Goal: Task Accomplishment & Management: Manage account settings

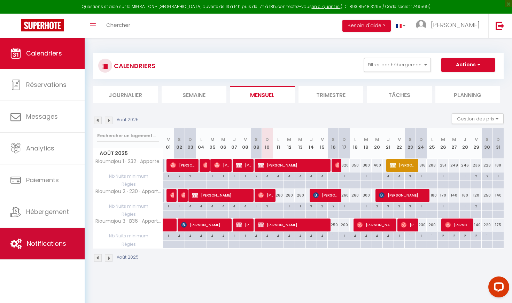
click at [42, 247] on span "Notifications" at bounding box center [46, 243] width 39 height 9
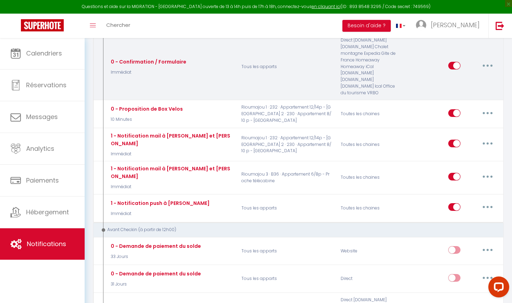
select select
checkbox input "false"
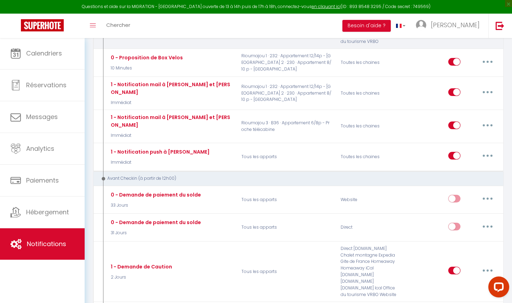
select select
checkbox input "false"
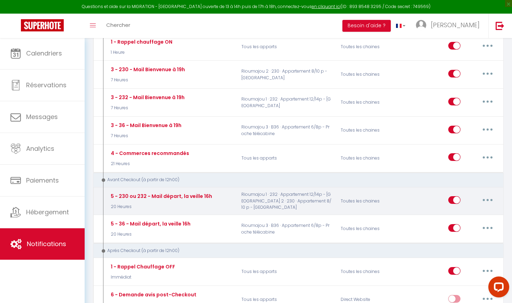
scroll to position [1104, 0]
click at [494, 194] on button "button" at bounding box center [488, 199] width 20 height 11
click at [455, 210] on link "Editer" at bounding box center [470, 216] width 52 height 12
type input "5 - 230 ou 232 - Mail départ, la veille 16h"
select select "4"
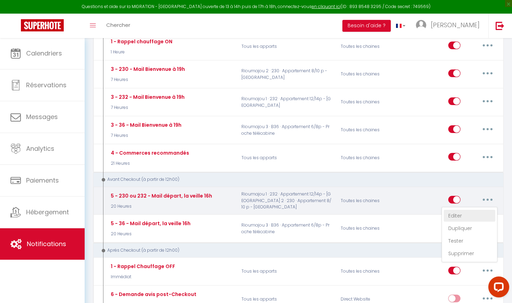
select select "20 Heures"
select select
checkbox input "true"
checkbox input "false"
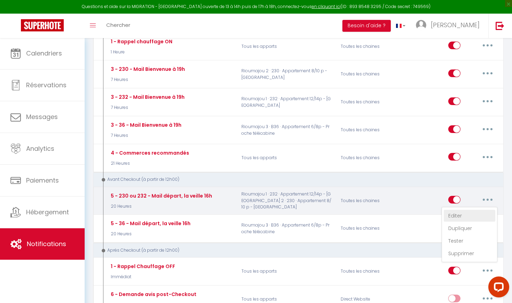
radio input "true"
type input "[IMPORTANT] 230/232 - Informations utiles pour votre départ [DATE]"
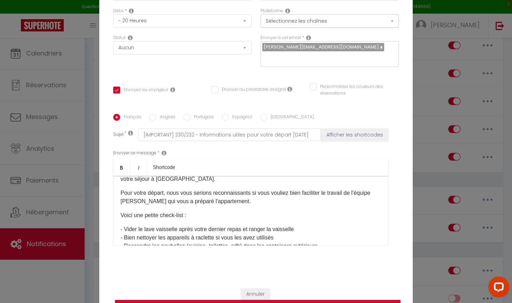
scroll to position [22, 0]
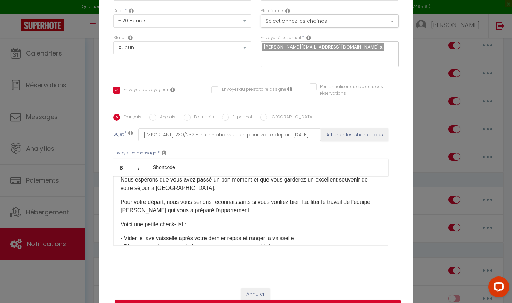
click at [249, 211] on p "Pour votre départ, nous vous serions reconnaissants si vous vouliez bien facili…" at bounding box center [251, 206] width 261 height 17
click at [168, 202] on p "Pour votre départ, nous vous serions reconnaissants si vous vouliez bien facili…" at bounding box center [251, 206] width 261 height 17
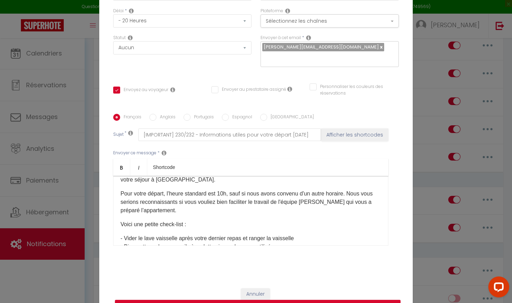
scroll to position [34, 0]
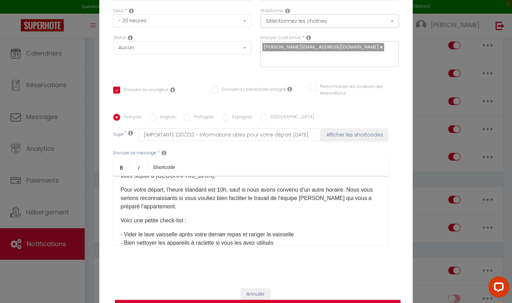
drag, startPoint x: 121, startPoint y: 189, endPoint x: 160, endPoint y: 206, distance: 42.6
click at [160, 206] on p "Pour votre départ, l'heure standard est 10h, sauf si nous avons convenu d'un au…" at bounding box center [251, 197] width 261 height 25
click at [251, 302] on button "Mettre à jour" at bounding box center [258, 305] width 286 height 13
checkbox input "true"
checkbox input "false"
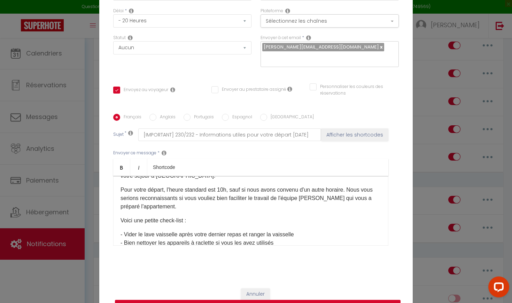
checkbox input "false"
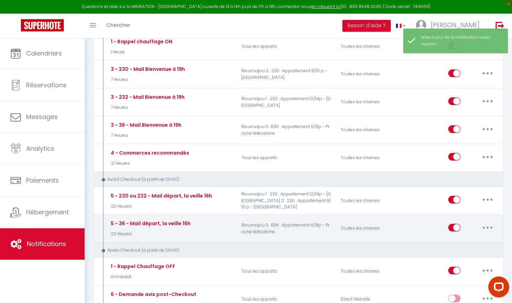
click at [485, 222] on button "button" at bounding box center [488, 227] width 20 height 11
click at [456, 237] on link "Editer" at bounding box center [470, 243] width 52 height 12
type input "5 - 36 - Mail départ, la veille 16h"
select select "4"
select select "20 Heures"
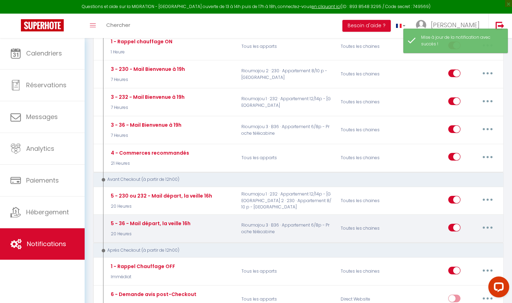
select select
checkbox input "true"
checkbox input "false"
radio input "true"
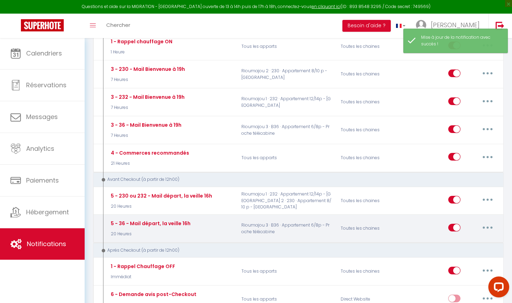
type input "[IMPORTANT] B36 - Informations pour votre départ [DATE]"
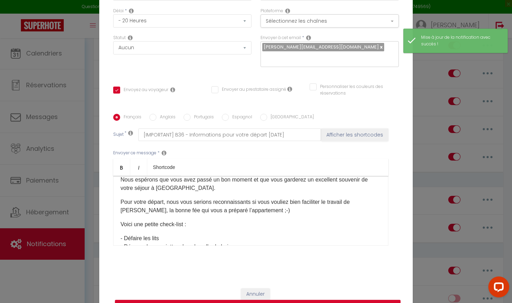
scroll to position [24, 0]
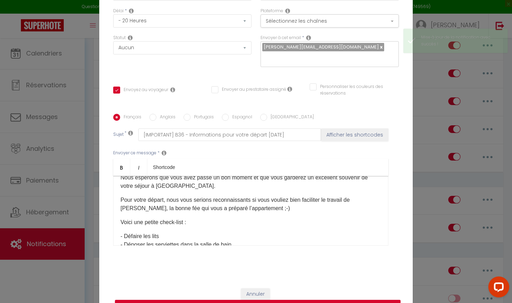
click at [168, 200] on p "Pour votre départ, nous vous serions reconnaissants si vous vouliez bien facili…" at bounding box center [251, 204] width 261 height 17
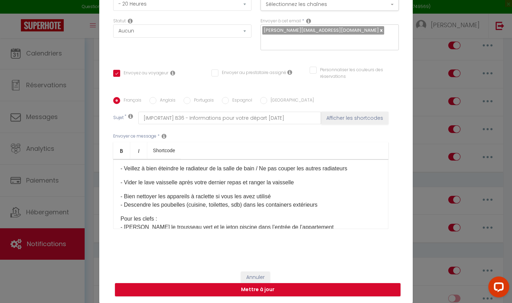
scroll to position [112, 0]
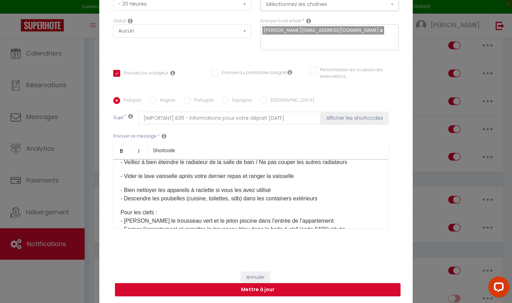
click at [288, 289] on button "Mettre à jour" at bounding box center [258, 289] width 286 height 13
checkbox input "true"
checkbox input "false"
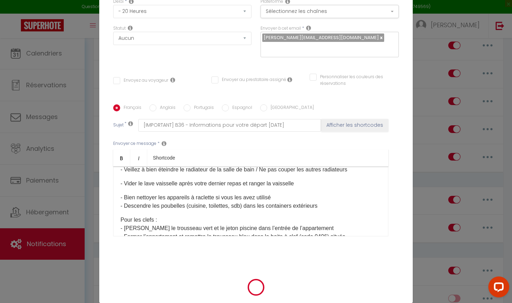
select select "1"
select select
checkbox input "false"
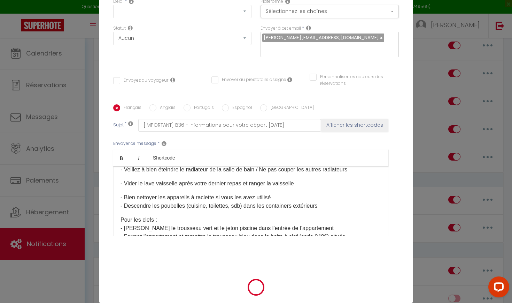
checkbox input "false"
radio input "false"
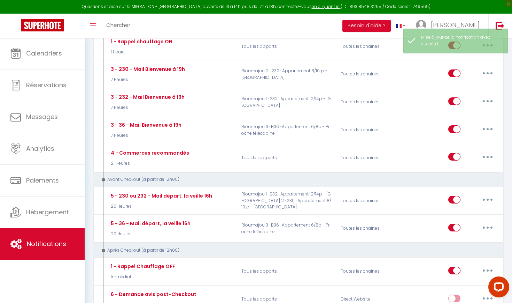
select select
checkbox input "false"
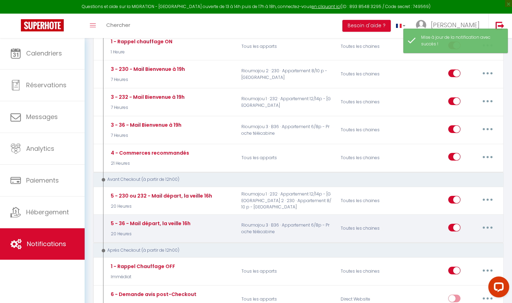
click at [491, 222] on button "button" at bounding box center [488, 227] width 20 height 11
click at [462, 237] on link "Editer" at bounding box center [470, 243] width 52 height 12
type input "5 - 36 - Mail départ, la veille 16h"
select select "4"
select select "20 Heures"
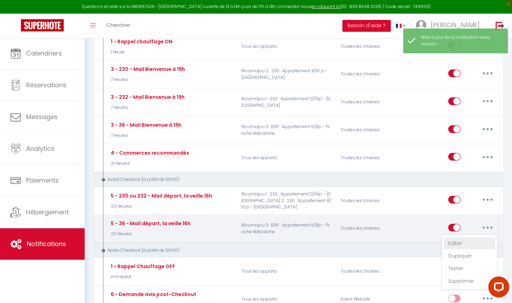
select select
checkbox input "true"
checkbox input "false"
radio input "true"
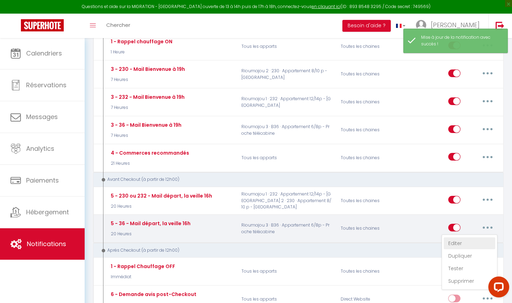
type input "[IMPORTANT] B36 - Informations pour votre départ [DATE]"
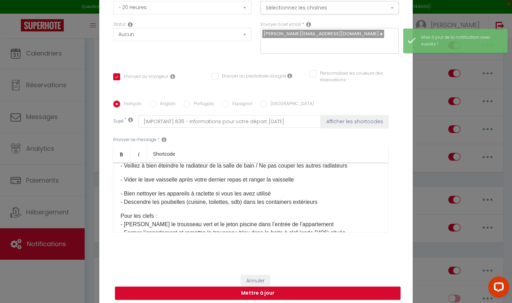
click at [154, 106] on input "Anglais" at bounding box center [153, 103] width 7 height 7
radio input "true"
checkbox input "true"
checkbox input "false"
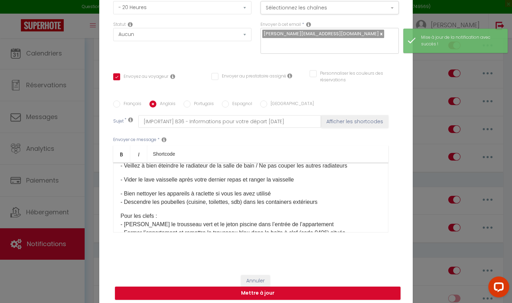
type input "[IMPORTANT] B36 - Information for your departure [DATE]"
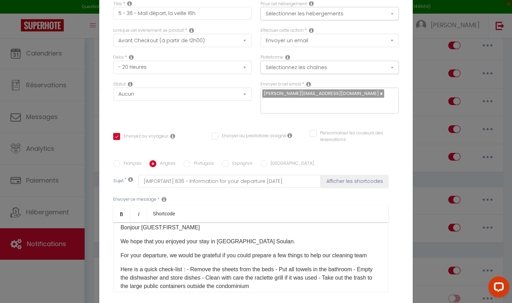
scroll to position [8, 0]
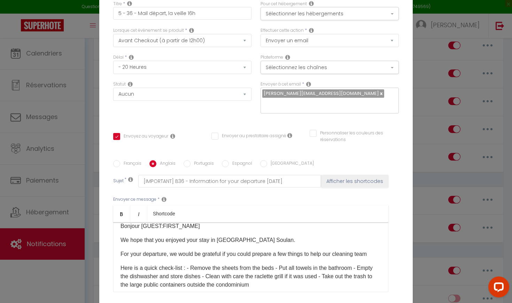
click at [172, 254] on p "For your departure, we would be grateful if you could prepare a few things to h…" at bounding box center [251, 254] width 261 height 8
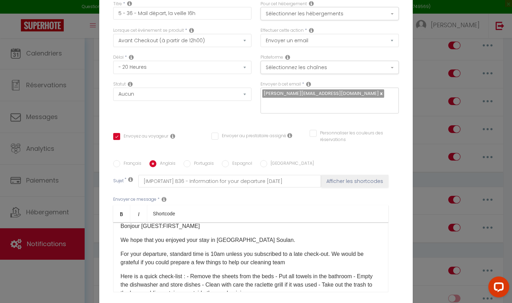
click at [288, 265] on p "For your departure, standard time is 10am unless you subscribed to a late check…" at bounding box center [251, 258] width 261 height 17
click at [292, 265] on p "For your departure, standard time is 10am unless you subscribed to a late check…" at bounding box center [251, 258] width 261 height 17
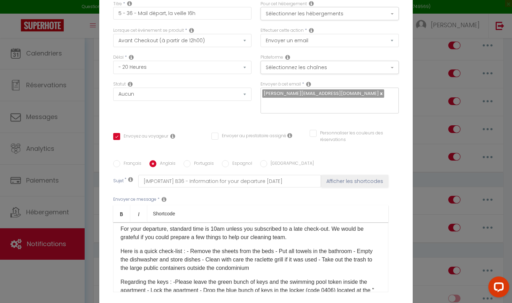
scroll to position [39, 0]
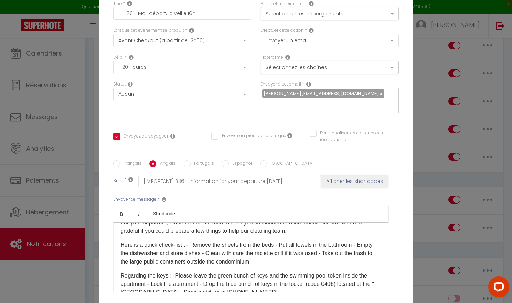
click at [189, 248] on p "Here is a quick check-list : - Remove the sheets from the beds - Put all towels…" at bounding box center [251, 253] width 261 height 25
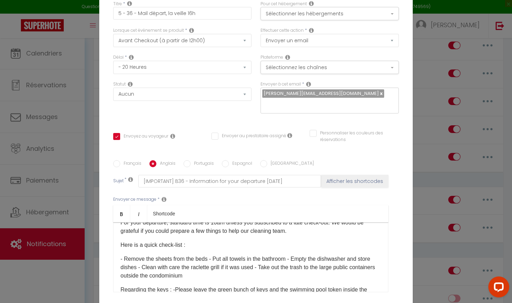
click at [210, 259] on p "- Remove the sheets from the beds - Put all towels in the bathroom - Empty the …" at bounding box center [251, 266] width 261 height 25
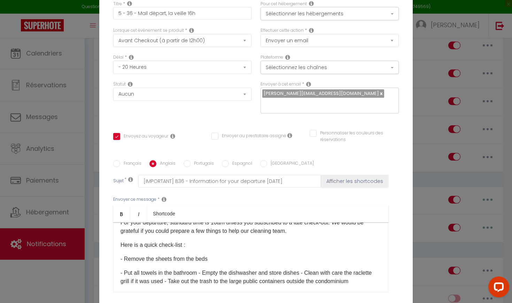
click at [203, 273] on p "- Put all towels in the bathroom - Empty the dishwasher and store dishes - Clea…" at bounding box center [251, 276] width 261 height 17
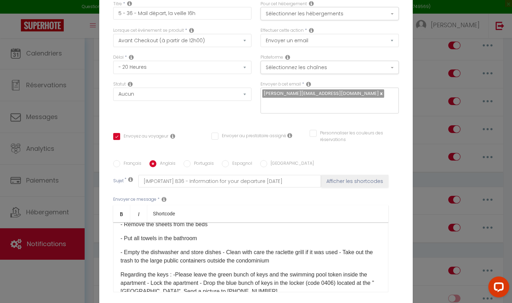
scroll to position [79, 0]
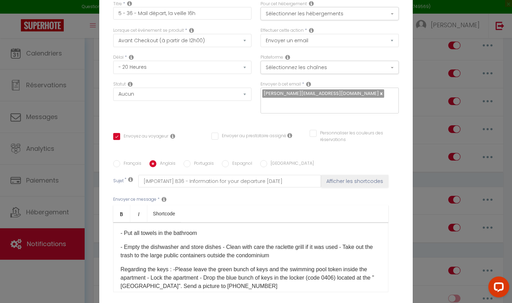
click at [223, 248] on p "- Empty the dishwasher and store dishes - Clean with care the raclette grill if…" at bounding box center [251, 251] width 261 height 17
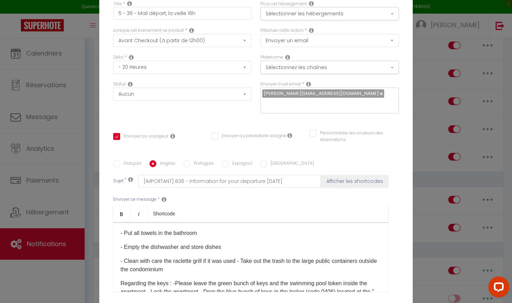
click at [243, 261] on p "- Clean with care the raclette grill if it was used - Take out the trash to the…" at bounding box center [251, 265] width 261 height 17
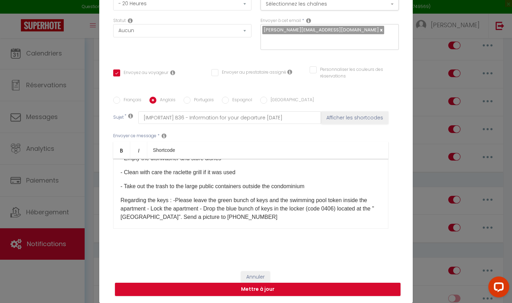
scroll to position [63, 0]
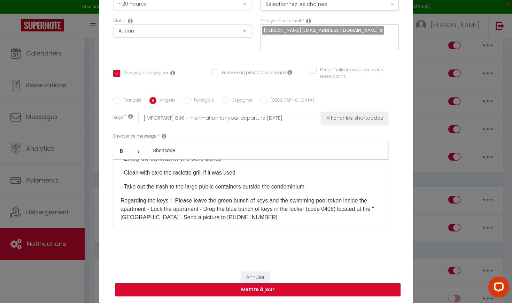
click at [174, 200] on p "Regarding the keys : -Please leave the green bunch of keys and the swimming poo…" at bounding box center [251, 208] width 261 height 25
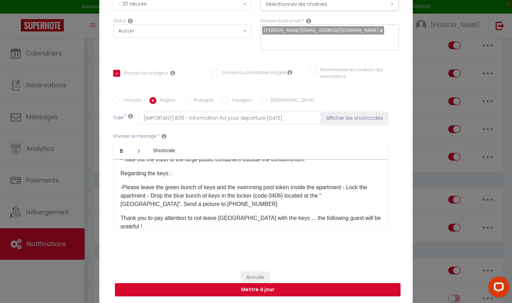
scroll to position [135, 0]
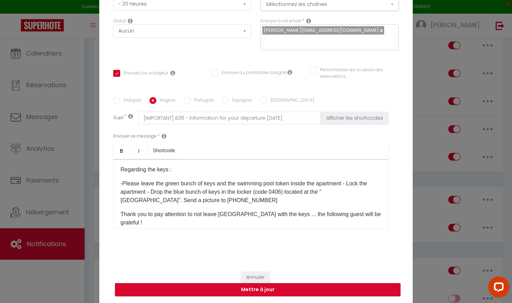
click at [347, 185] on p "-Please leave the green bunch of keys and the swimming pool token inside the ap…" at bounding box center [251, 191] width 261 height 25
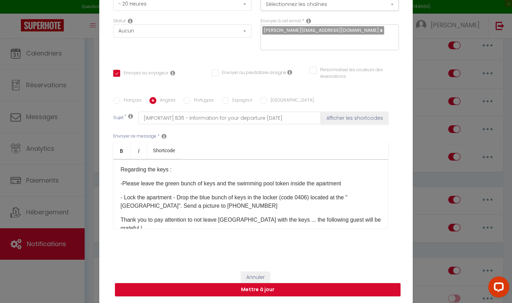
click at [176, 197] on p "- Lock the apartment - Drop the blue bunch of keys in the locker (code 0406) lo…" at bounding box center [251, 201] width 261 height 17
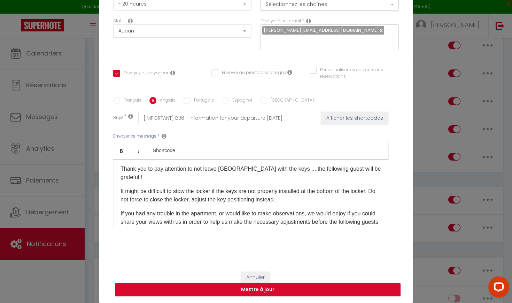
scroll to position [200, 0]
drag, startPoint x: 120, startPoint y: 191, endPoint x: 264, endPoint y: 201, distance: 144.3
click at [264, 201] on div "Bonjour [GUEST:FIRST_NAME] We hope that you enjoyed your stay in [GEOGRAPHIC_DA…" at bounding box center [250, 194] width 275 height 70
click at [133, 192] on p "It might be difficult to stow the locker if the keys are not properly installed…" at bounding box center [251, 195] width 261 height 17
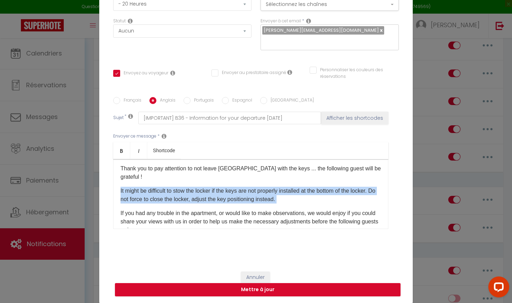
click at [133, 192] on p "It might be difficult to stow the locker if the keys are not properly installed…" at bounding box center [251, 195] width 261 height 17
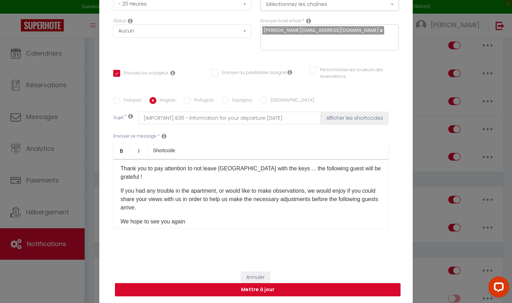
click at [241, 290] on button "Mettre à jour" at bounding box center [258, 289] width 286 height 13
checkbox input "true"
checkbox input "false"
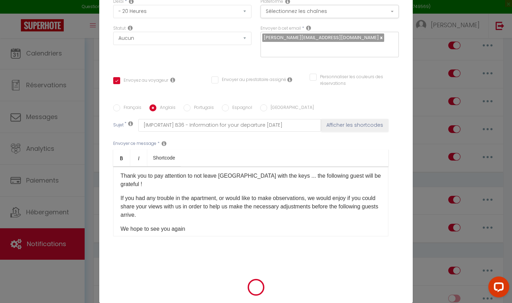
scroll to position [60, 0]
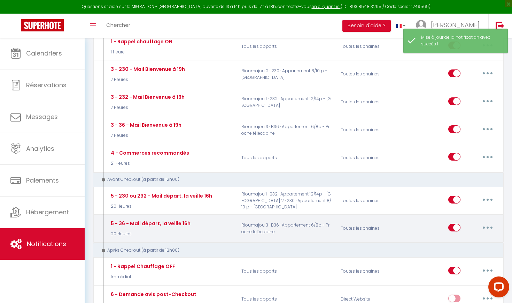
click at [486, 222] on button "button" at bounding box center [488, 227] width 20 height 11
click at [458, 237] on link "Editer" at bounding box center [470, 243] width 52 height 12
type input "5 - 36 - Mail départ, la veille 16h"
select select "4"
select select "20 Heures"
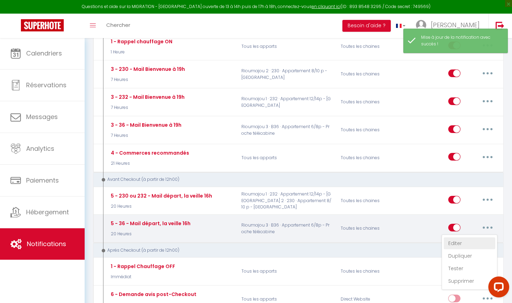
select select
checkbox input "true"
checkbox input "false"
radio input "true"
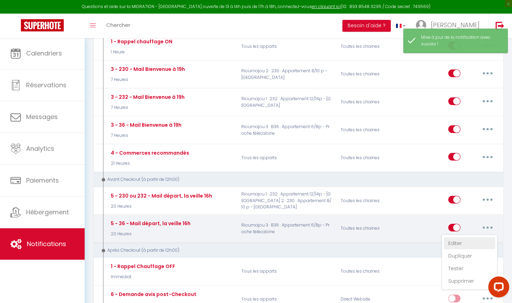
type input "[IMPORTANT] B36 - Informations pour votre départ [DATE]"
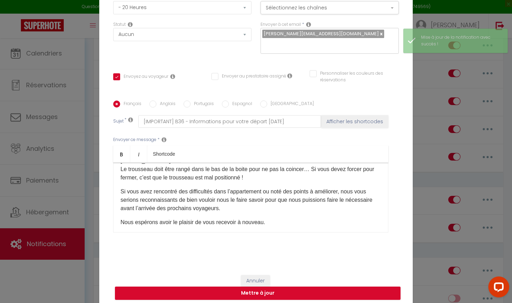
scroll to position [189, 0]
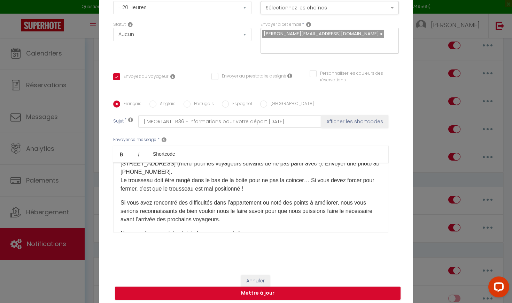
click at [150, 182] on p "Pour les clefs : - Laisser le trousseau vert et le jeton piscine dans l’entrée …" at bounding box center [251, 163] width 261 height 59
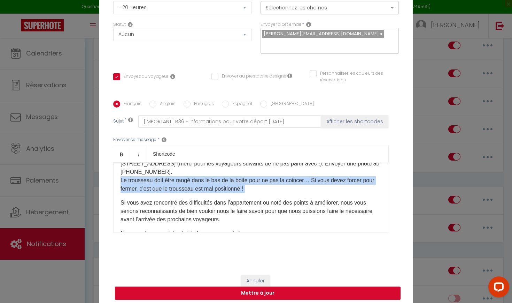
click at [150, 182] on p "Pour les clefs : - Laisser le trousseau vert et le jeton piscine dans l’entrée …" at bounding box center [251, 163] width 261 height 59
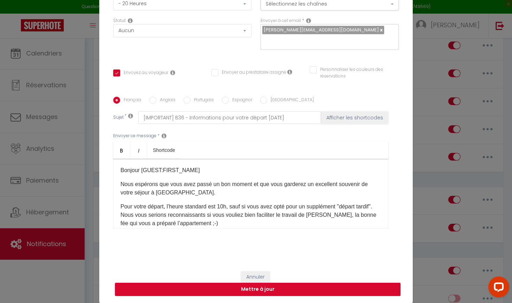
scroll to position [63, 0]
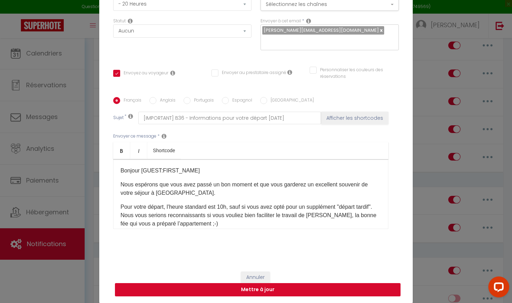
click at [264, 290] on button "Mettre à jour" at bounding box center [258, 289] width 286 height 13
checkbox input "true"
checkbox input "false"
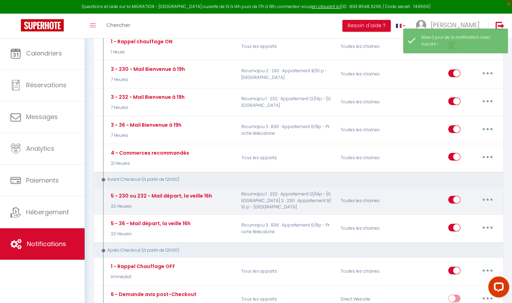
click at [485, 194] on button "button" at bounding box center [488, 199] width 20 height 11
click at [463, 210] on link "Editer" at bounding box center [470, 216] width 52 height 12
type input "5 - 230 ou 232 - Mail départ, la veille 16h"
select select "4"
select select "20 Heures"
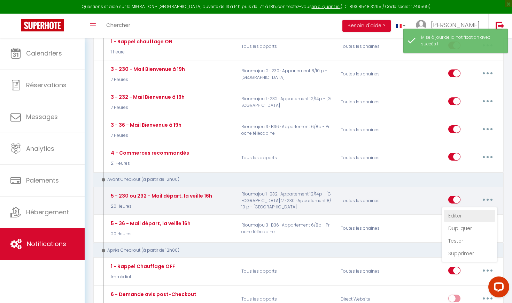
select select
checkbox input "true"
checkbox input "false"
radio input "true"
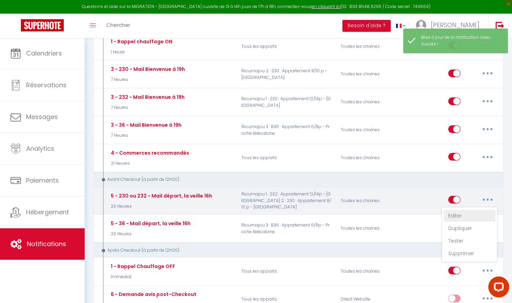
type input "[IMPORTANT] 230/232 - Informations utiles pour votre départ [DATE]"
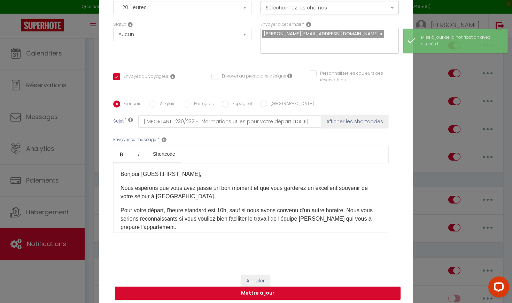
click at [346, 212] on p "Pour votre départ, l'heure standard est 10h, sauf si nous avons convenu d'un au…" at bounding box center [251, 218] width 261 height 25
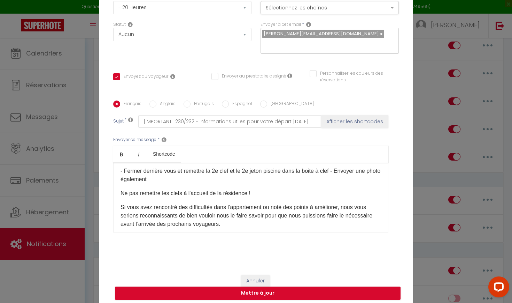
scroll to position [173, 0]
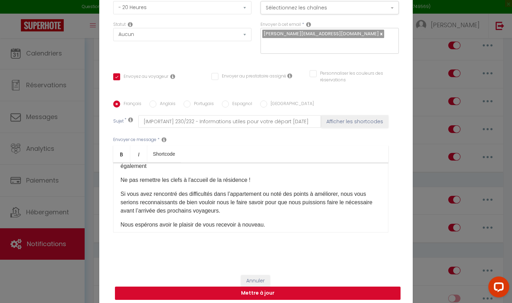
click at [255, 295] on button "Mettre à jour" at bounding box center [258, 292] width 286 height 13
checkbox input "true"
checkbox input "false"
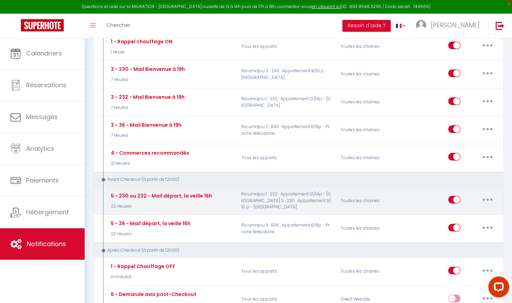
click at [489, 194] on button "button" at bounding box center [488, 199] width 20 height 11
click at [456, 210] on link "Editer" at bounding box center [470, 216] width 52 height 12
type input "5 - 230 ou 232 - Mail départ, la veille 16h"
select select "4"
select select "20 Heures"
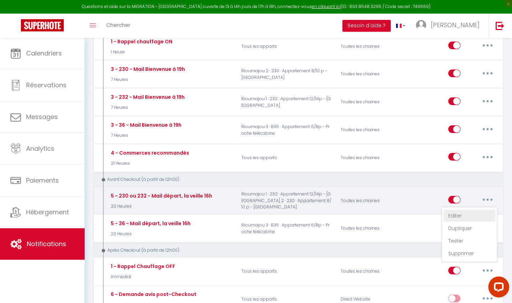
select select
checkbox input "true"
checkbox input "false"
radio input "true"
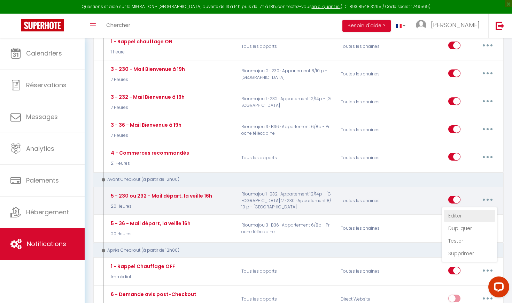
type input "[IMPORTANT] 230/232 - Informations utiles pour votre départ [DATE]"
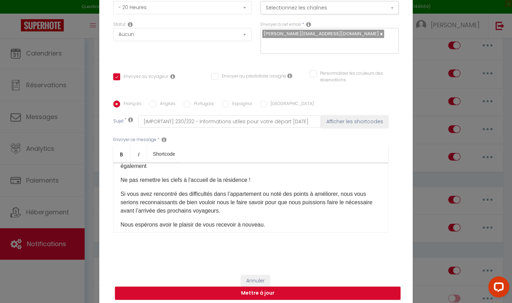
click at [153, 104] on input "Anglais" at bounding box center [153, 103] width 7 height 7
radio input "true"
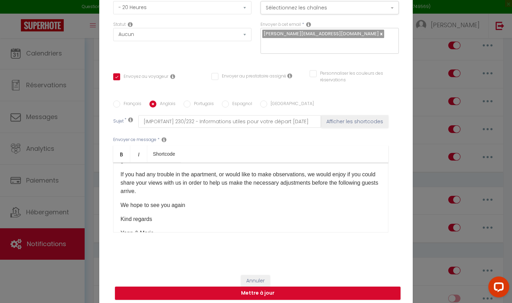
checkbox input "true"
checkbox input "false"
type input "[IMPORTANT] Information for your departure [DATE]"
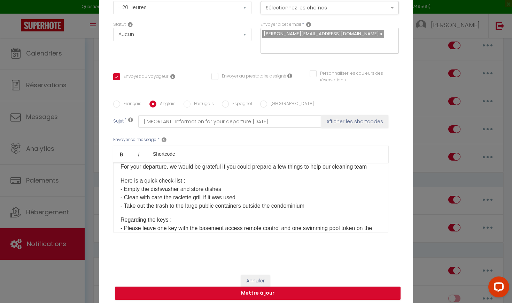
scroll to position [11, 0]
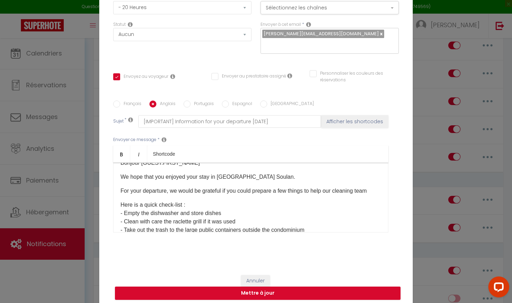
click at [172, 192] on p "For your departure, we would be grateful if you could prepare a few things to h…" at bounding box center [251, 191] width 261 height 8
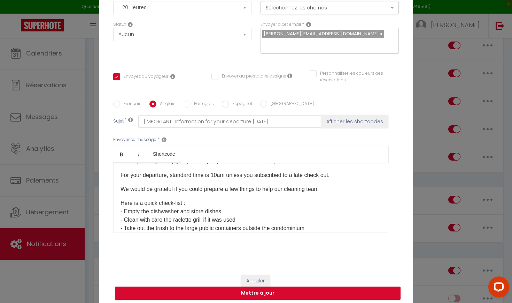
scroll to position [27, 0]
click at [327, 190] on p "We would be grateful if you could prepare a few things to help our cleaning team" at bounding box center [251, 189] width 261 height 8
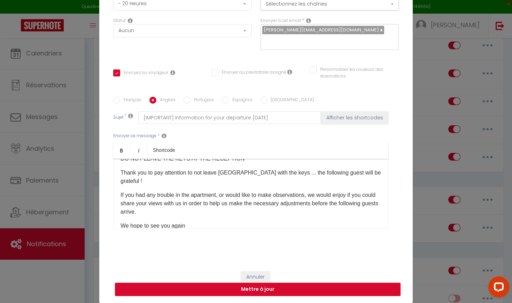
scroll to position [63, 0]
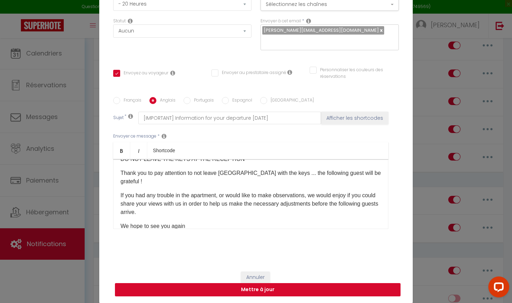
click at [251, 292] on button "Mettre à jour" at bounding box center [258, 289] width 286 height 13
checkbox input "true"
checkbox input "false"
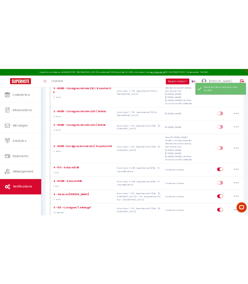
scroll to position [760, 0]
